Goal: Book appointment/travel/reservation

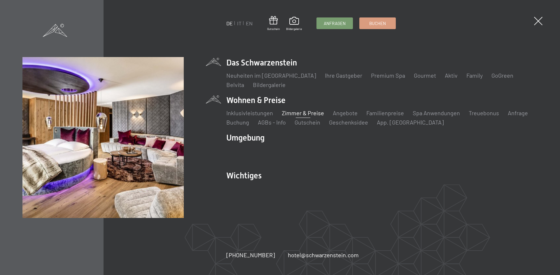
click at [291, 113] on link "Zimmer & Preise" at bounding box center [303, 113] width 42 height 7
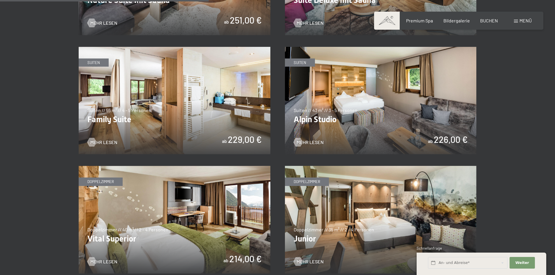
scroll to position [700, 0]
click at [206, 132] on img at bounding box center [175, 101] width 192 height 108
